Goal: Transaction & Acquisition: Purchase product/service

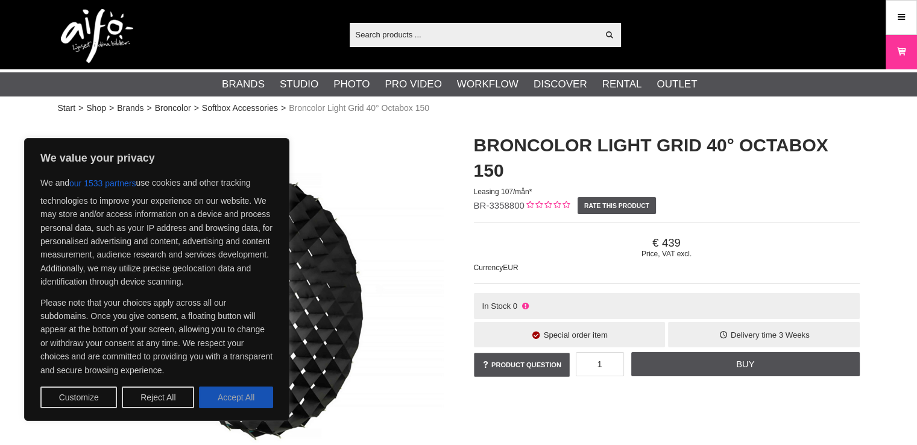
click at [223, 404] on button "Accept All" at bounding box center [236, 397] width 74 height 22
checkbox input "true"
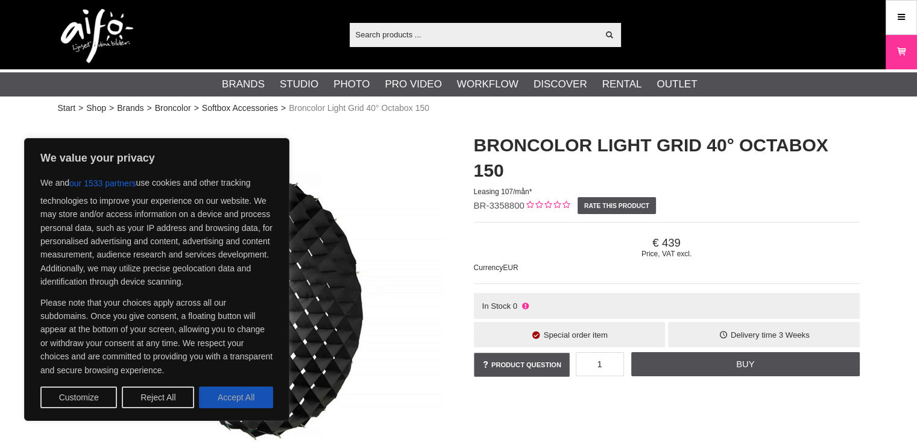
checkbox input "true"
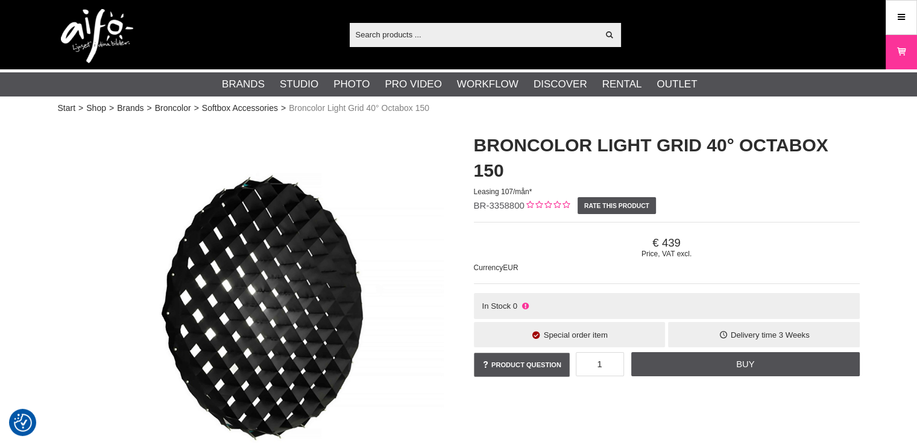
drag, startPoint x: 270, startPoint y: 267, endPoint x: 263, endPoint y: 330, distance: 64.3
click at [263, 330] on img at bounding box center [251, 314] width 386 height 386
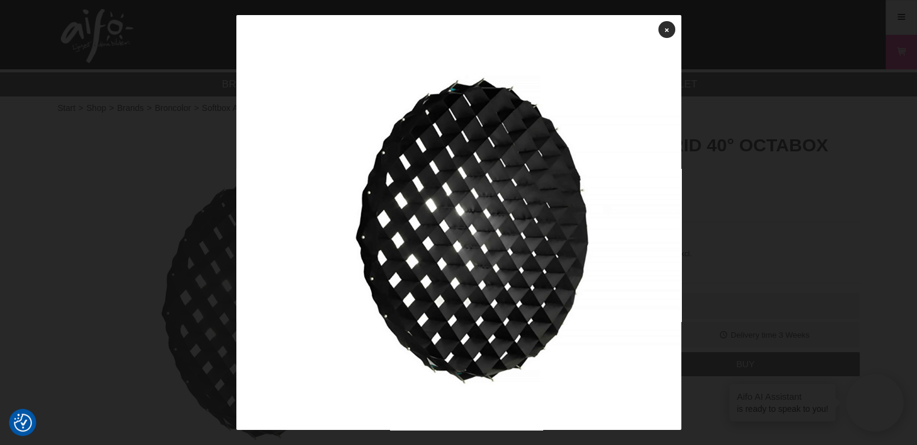
drag, startPoint x: 708, startPoint y: 370, endPoint x: 715, endPoint y: 370, distance: 6.6
click at [708, 370] on div at bounding box center [458, 222] width 917 height 445
